Goal: Check status: Check status

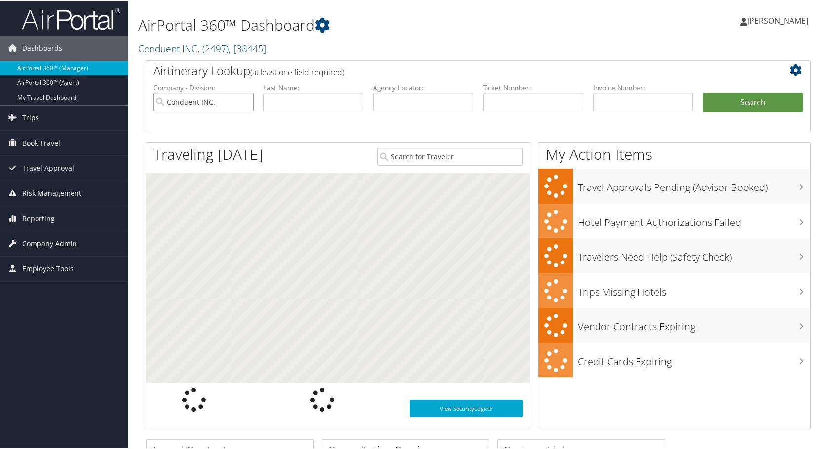
click at [219, 101] on input "Conduent INC." at bounding box center [203, 101] width 100 height 18
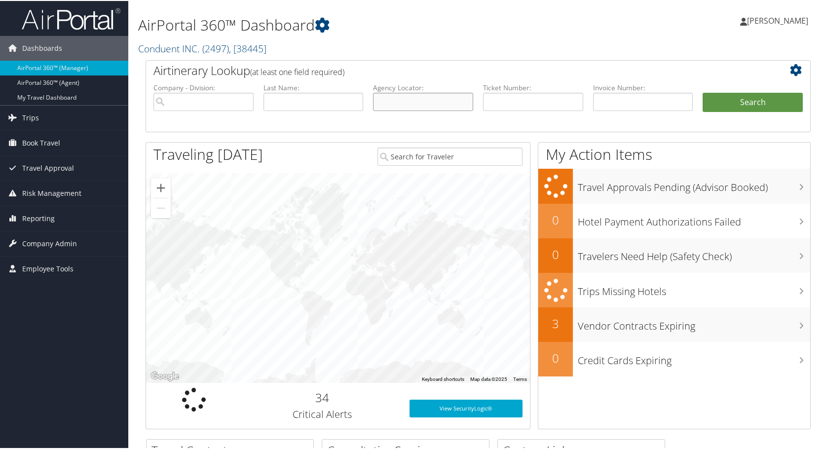
click at [395, 98] on input "text" at bounding box center [423, 101] width 100 height 18
paste input "D1LKFW"
type input "D1LKFW"
click at [739, 95] on button "Search" at bounding box center [753, 102] width 100 height 20
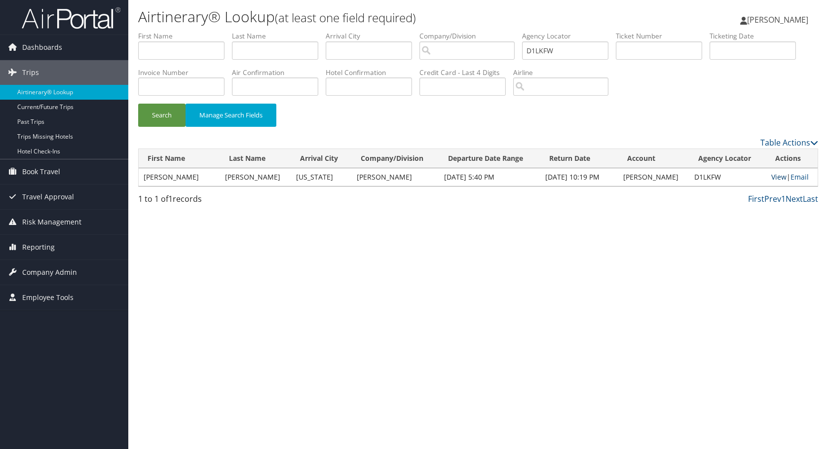
click at [773, 176] on link "View" at bounding box center [778, 176] width 15 height 9
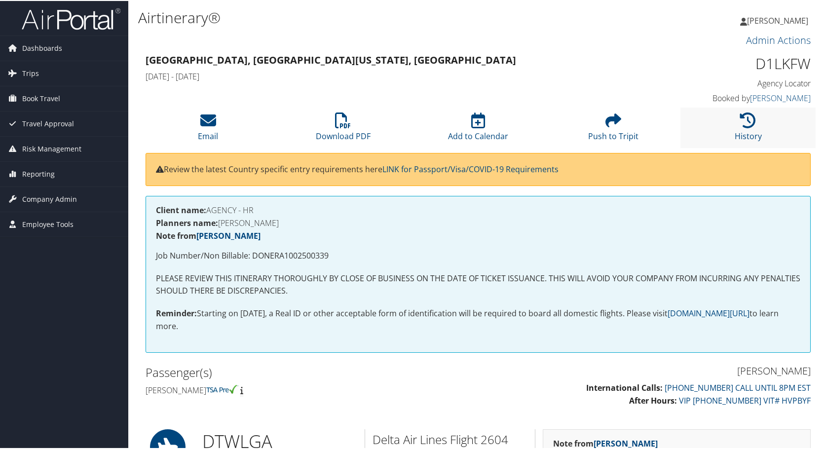
click at [767, 127] on li "History" at bounding box center [747, 127] width 135 height 40
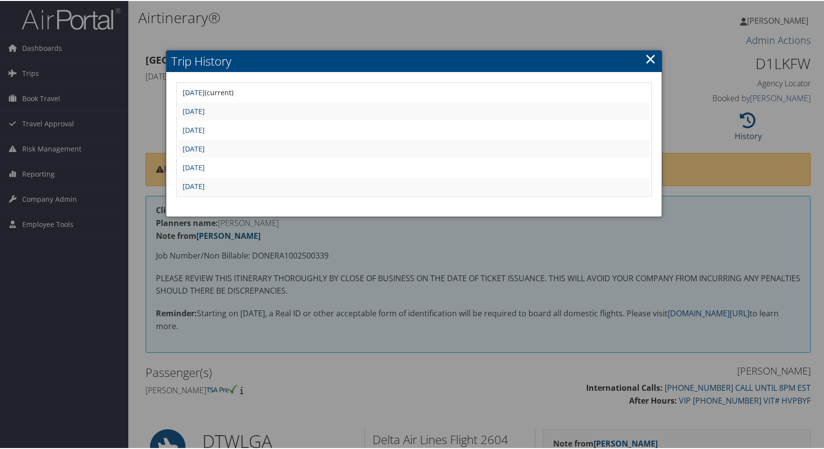
click at [205, 93] on link "Fri Sep 5 14:13:44 MDT 2025" at bounding box center [194, 91] width 22 height 9
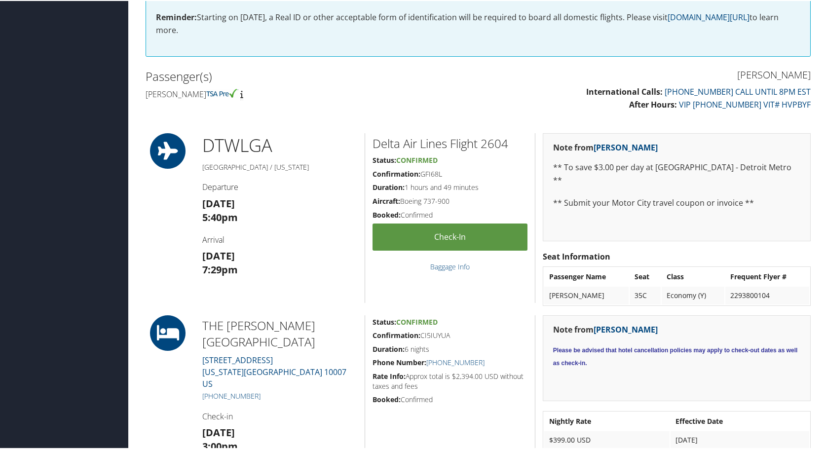
scroll to position [493, 0]
